Goal: Information Seeking & Learning: Learn about a topic

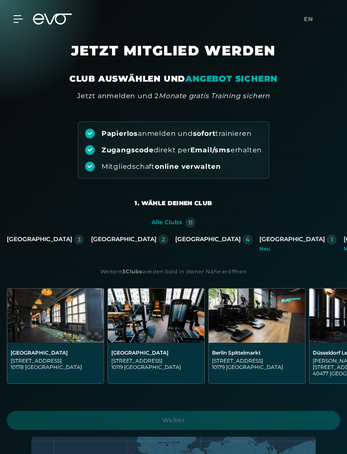
click at [259, 241] on div "[GEOGRAPHIC_DATA]" at bounding box center [292, 240] width 66 height 8
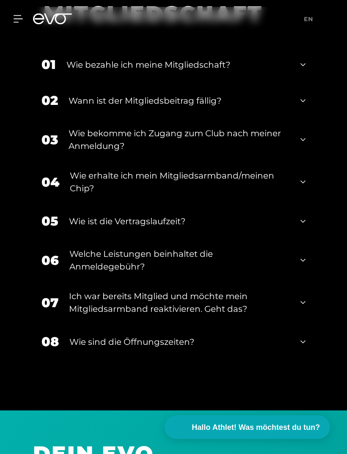
scroll to position [1562, 0]
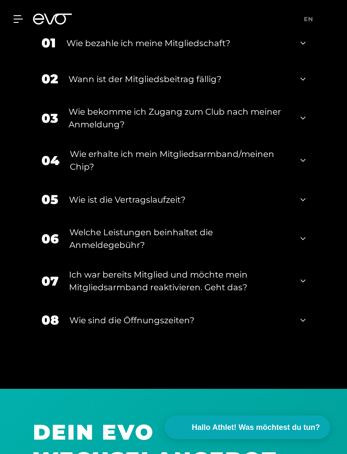
click at [305, 205] on icon at bounding box center [302, 200] width 5 height 10
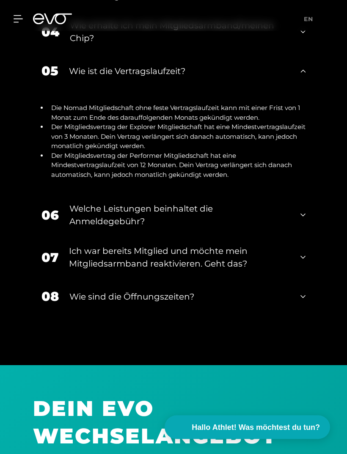
scroll to position [1695, 0]
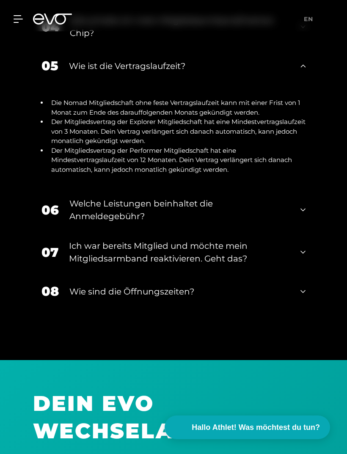
click at [306, 231] on div "06 Welche Leistungen beinhaltet die Anmeldegebühr?" at bounding box center [173, 210] width 281 height 42
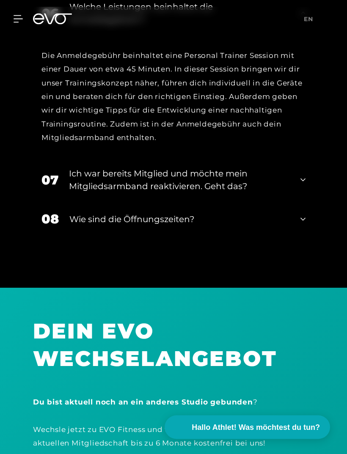
scroll to position [1892, 0]
click at [303, 224] on icon at bounding box center [302, 219] width 5 height 10
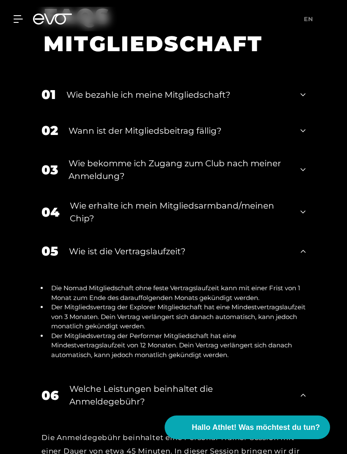
scroll to position [1485, 0]
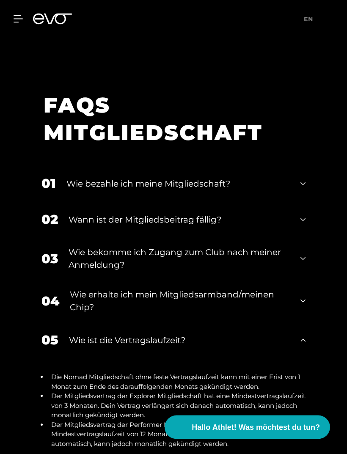
click at [304, 221] on icon at bounding box center [302, 219] width 5 height 3
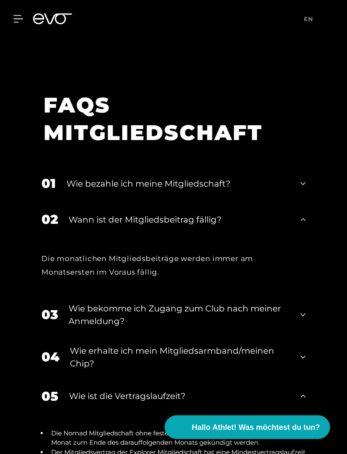
scroll to position [1421, 0]
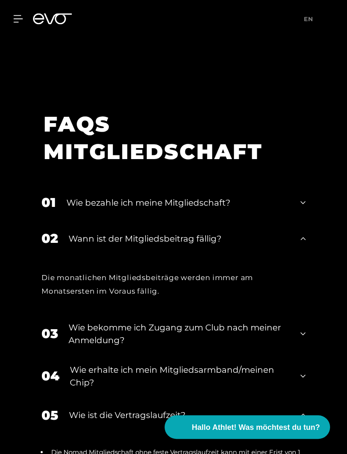
click at [308, 221] on div "01 Wie bezahle ich meine Mitgliedschaft?" at bounding box center [173, 203] width 281 height 36
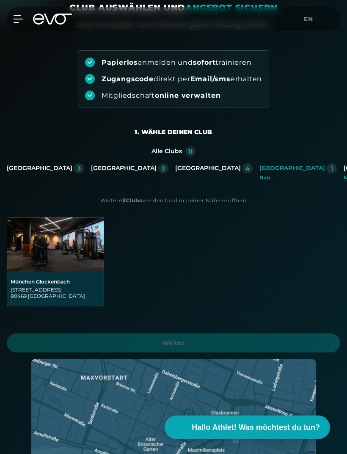
scroll to position [0, 0]
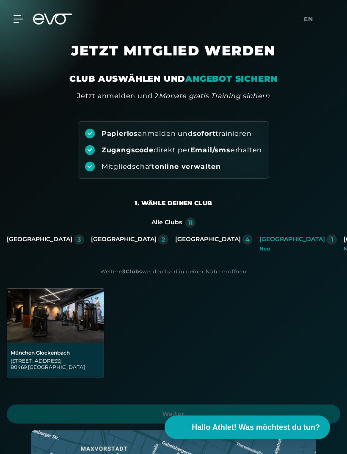
click at [54, 326] on img at bounding box center [55, 316] width 96 height 54
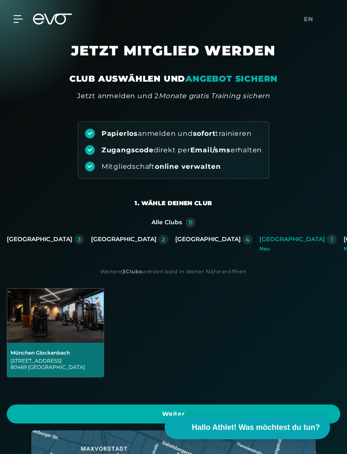
click at [66, 330] on img at bounding box center [55, 316] width 96 height 54
click at [259, 241] on div "[GEOGRAPHIC_DATA]" at bounding box center [292, 240] width 66 height 8
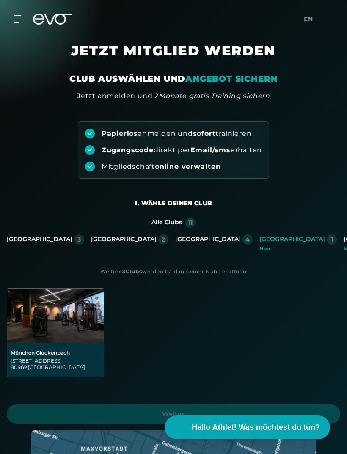
click at [17, 16] on icon at bounding box center [18, 19] width 9 height 7
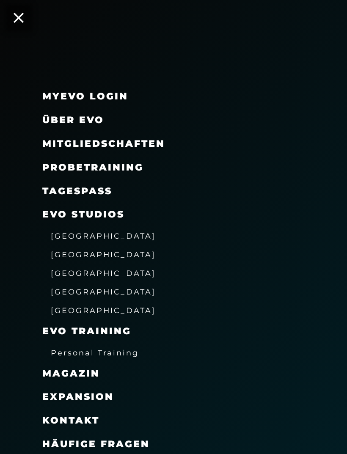
scroll to position [38, 0]
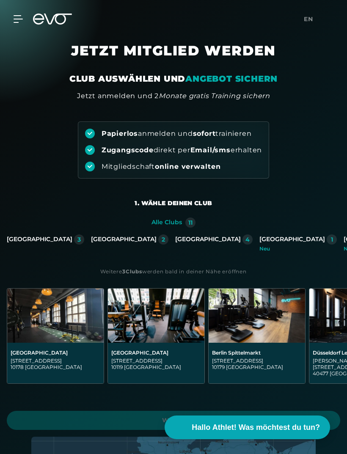
click at [259, 240] on div "[GEOGRAPHIC_DATA]" at bounding box center [292, 240] width 66 height 8
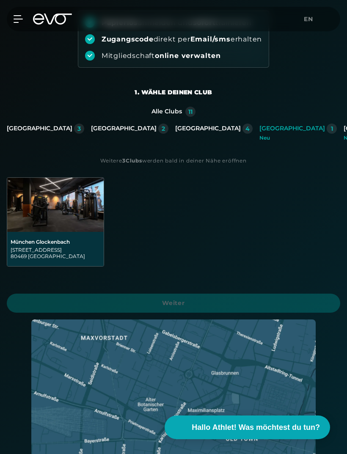
scroll to position [121, 0]
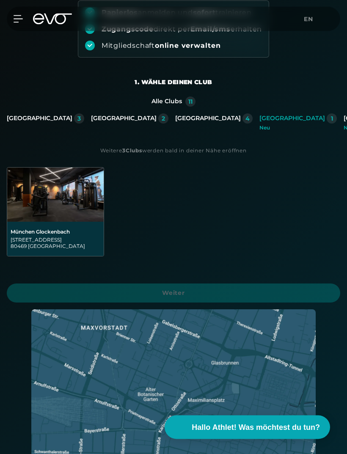
click at [69, 220] on img at bounding box center [55, 195] width 96 height 54
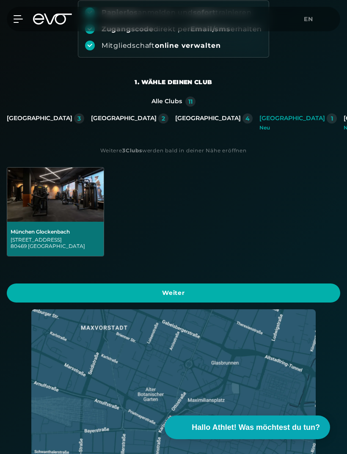
click at [208, 292] on span "Weiter" at bounding box center [173, 293] width 313 height 9
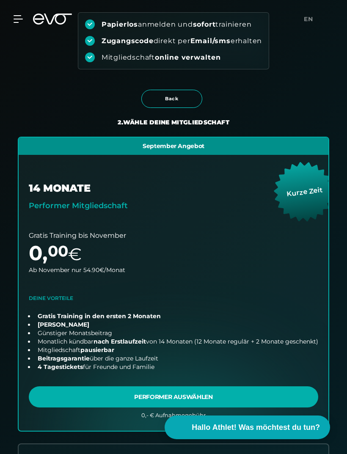
scroll to position [0, 0]
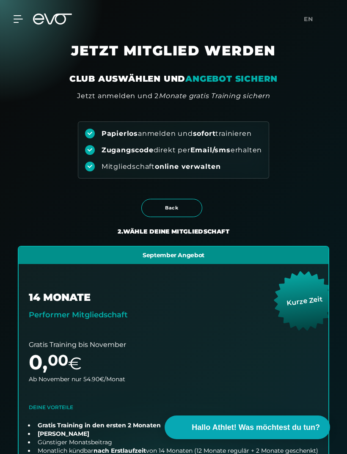
click at [14, 17] on div at bounding box center [12, 19] width 19 height 8
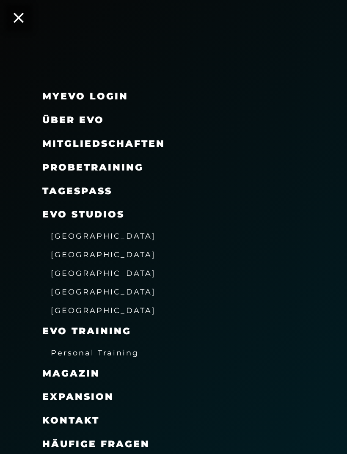
click at [86, 116] on span "Über EVO" at bounding box center [73, 119] width 62 height 11
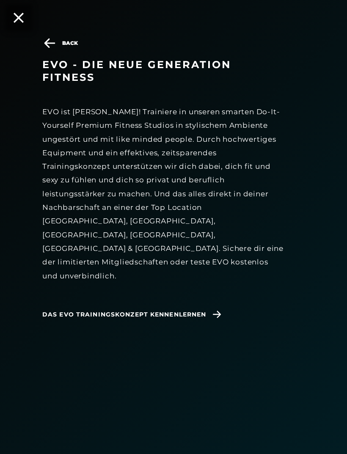
click at [204, 310] on span "Das EVO Trainingskonzept kennenlernen" at bounding box center [124, 314] width 164 height 9
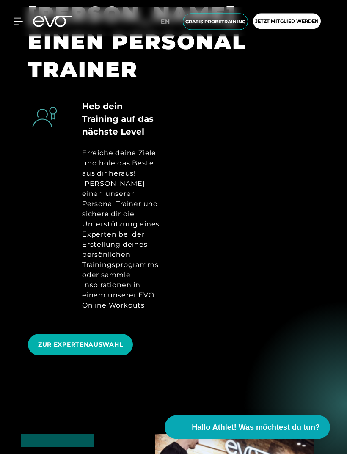
scroll to position [554, 0]
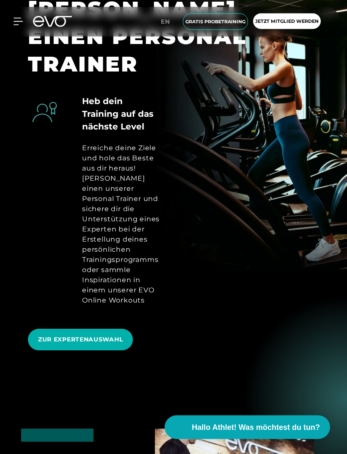
click at [110, 338] on span "ZUR EXPERTENAUSWAHL" at bounding box center [80, 340] width 105 height 22
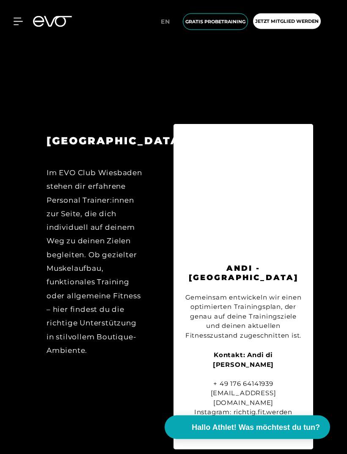
scroll to position [4616, 0]
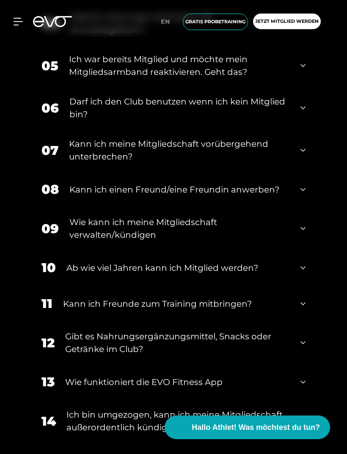
scroll to position [660, 0]
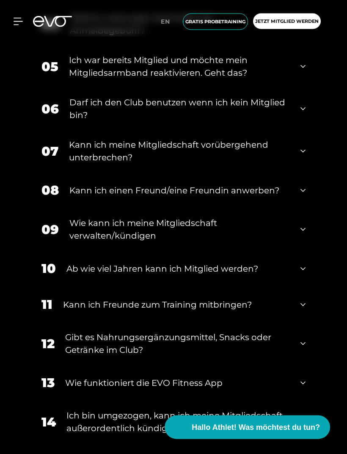
click at [309, 287] on div "10 Ab wie viel Jahren kann ich Mitglied werden?" at bounding box center [173, 269] width 281 height 36
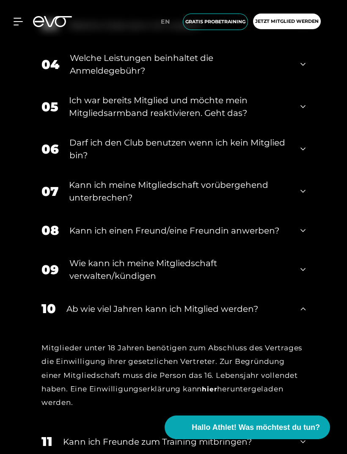
scroll to position [611, 0]
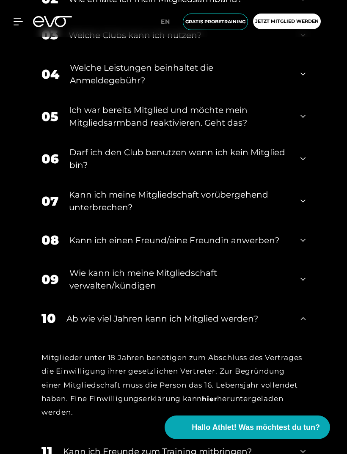
click at [301, 203] on icon at bounding box center [302, 201] width 5 height 3
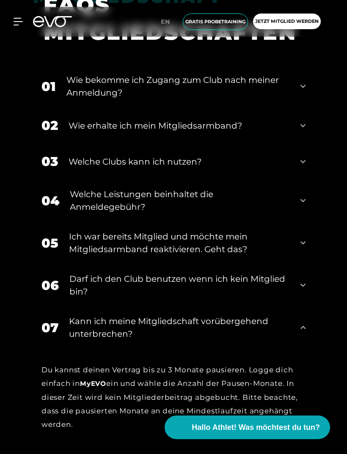
scroll to position [484, 0]
click at [303, 206] on icon at bounding box center [302, 201] width 5 height 10
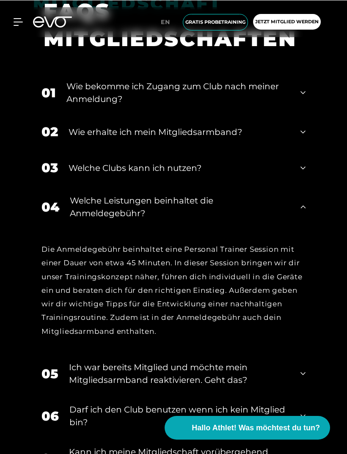
click at [304, 173] on icon at bounding box center [302, 168] width 5 height 10
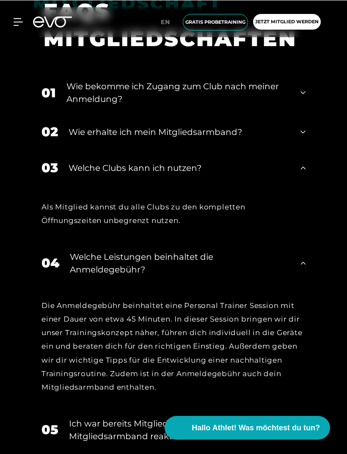
scroll to position [478, 0]
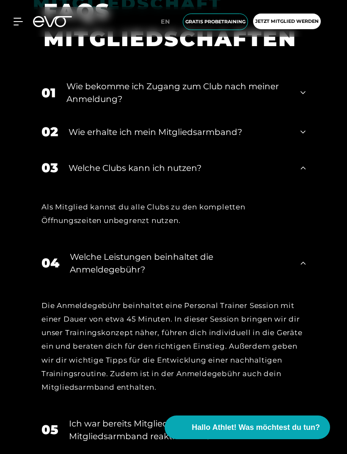
click at [300, 137] on icon at bounding box center [302, 132] width 5 height 10
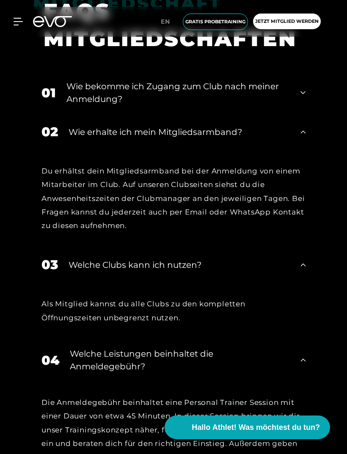
click at [301, 94] on icon at bounding box center [302, 92] width 5 height 3
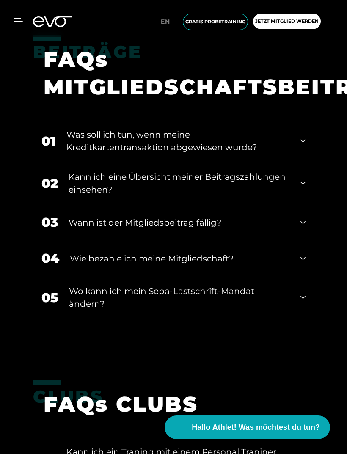
scroll to position [1688, 0]
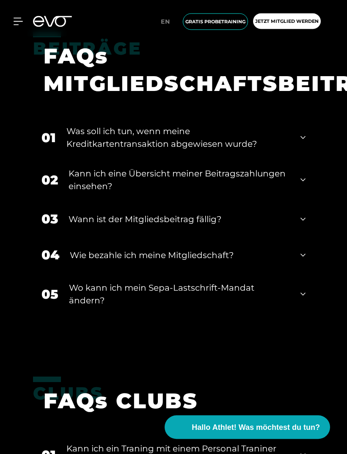
click at [301, 261] on icon at bounding box center [302, 256] width 5 height 10
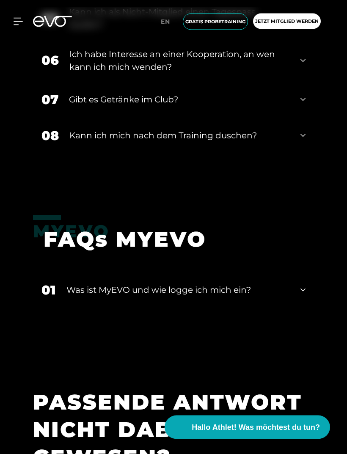
scroll to position [2332, 0]
click at [301, 105] on icon at bounding box center [302, 99] width 5 height 10
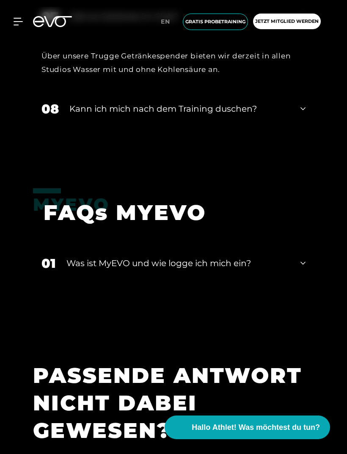
scroll to position [2424, 0]
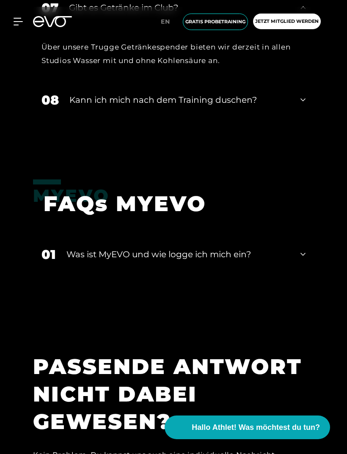
click at [299, 116] on div "08 Kann ich mich nach dem Training duschen?" at bounding box center [173, 100] width 281 height 36
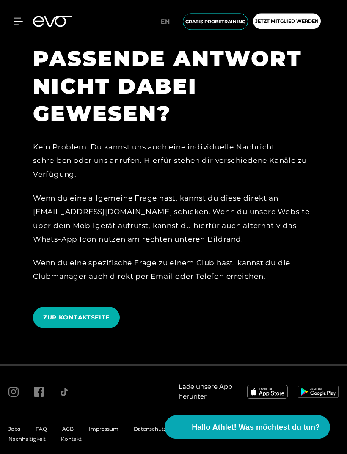
scroll to position [2787, 0]
click at [40, 397] on icon at bounding box center [39, 392] width 10 height 10
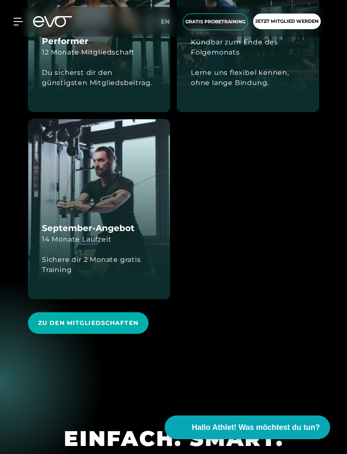
scroll to position [2187, 0]
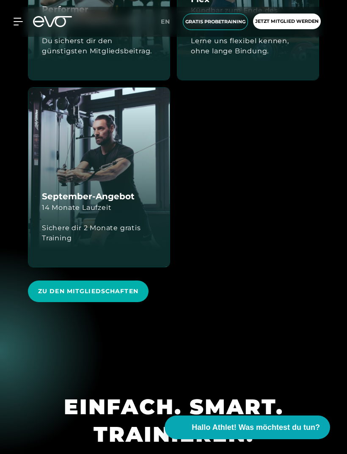
click at [149, 236] on div "September-Angebot 14 Monate Laufzeit Sichere dir 2 Monate gratis Training" at bounding box center [98, 177] width 141 height 179
click at [124, 253] on div "Sichere dir 2 Monate gratis Training" at bounding box center [99, 233] width 114 height 41
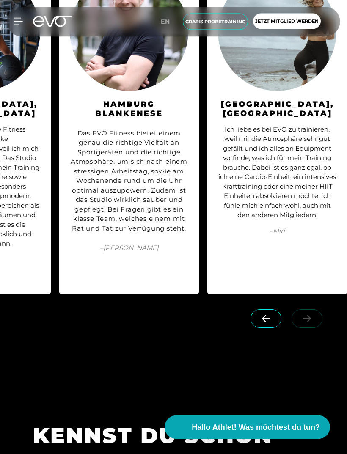
scroll to position [4812, 0]
click at [306, 318] on link at bounding box center [309, 314] width 34 height 8
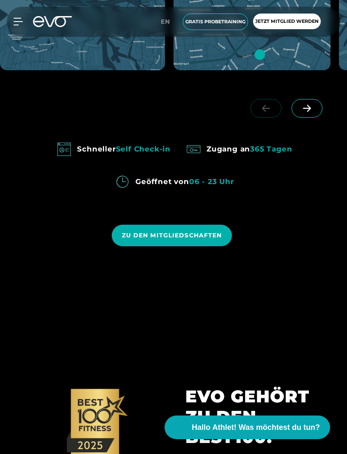
scroll to position [757, 0]
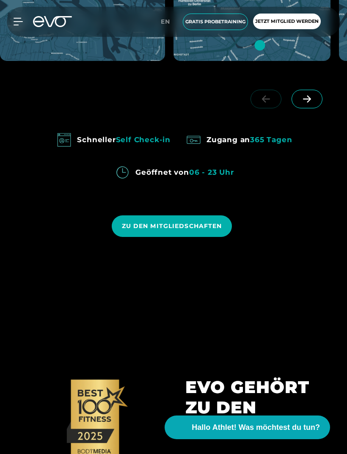
click at [314, 108] on span at bounding box center [307, 99] width 31 height 19
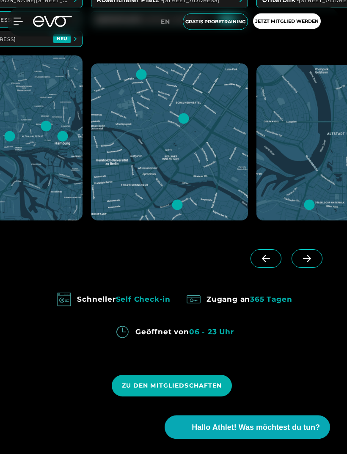
scroll to position [549, 0]
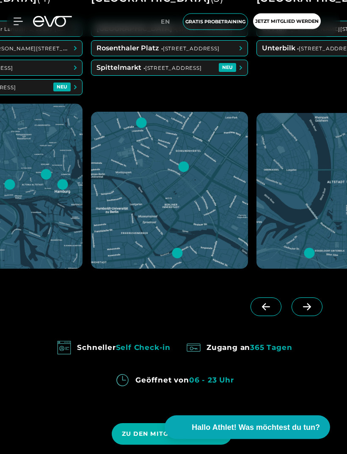
click at [307, 311] on icon at bounding box center [307, 307] width 15 height 8
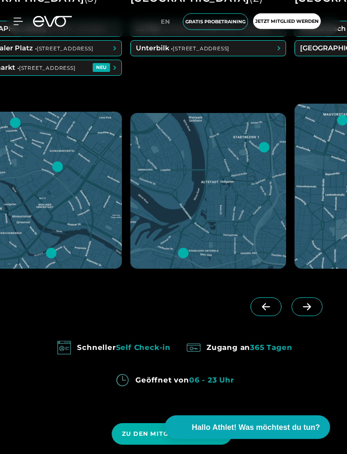
scroll to position [550, 0]
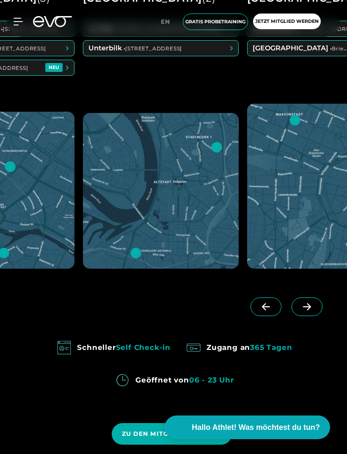
click at [316, 316] on span at bounding box center [307, 306] width 31 height 19
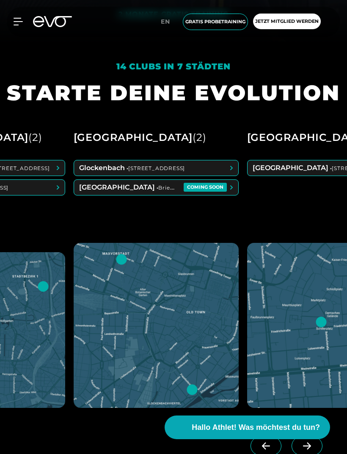
scroll to position [391, 0]
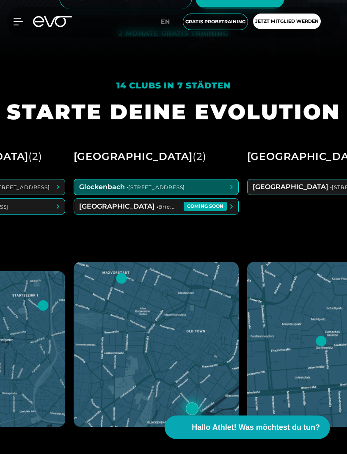
click at [238, 195] on span at bounding box center [156, 186] width 164 height 15
